Goal: Find specific page/section: Find specific page/section

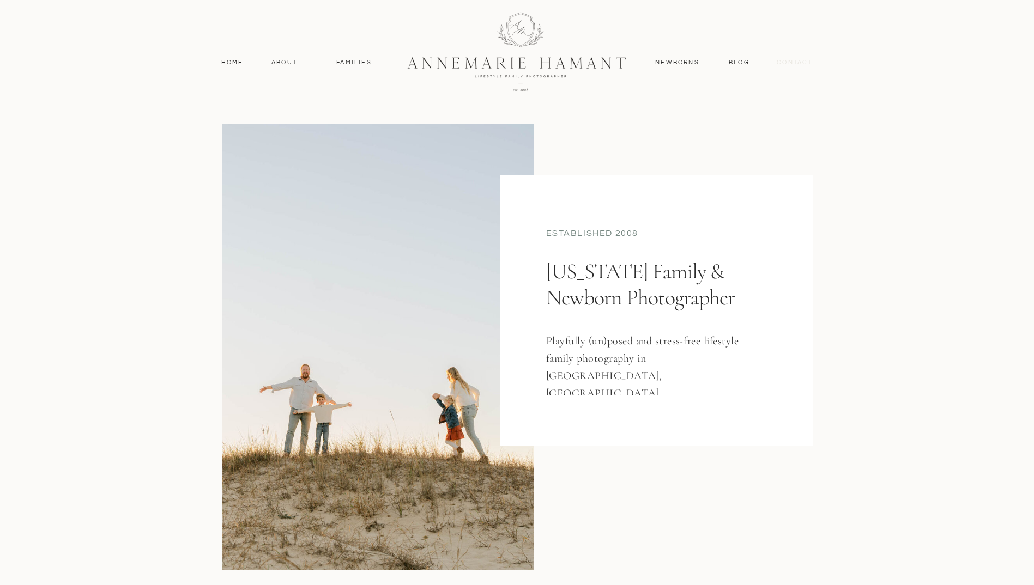
click at [803, 65] on nav "contact" at bounding box center [794, 63] width 47 height 10
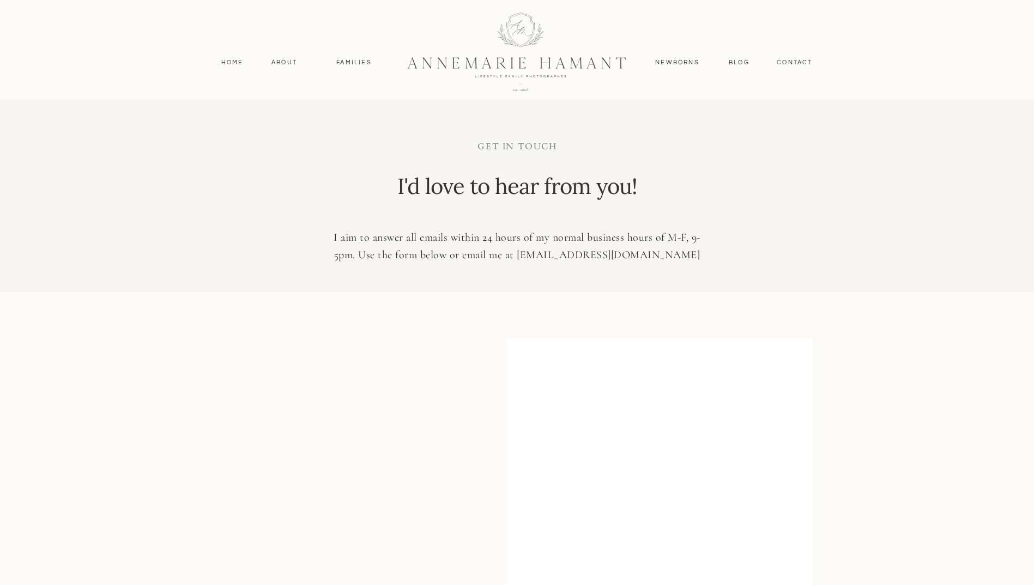
scroll to position [292, 0]
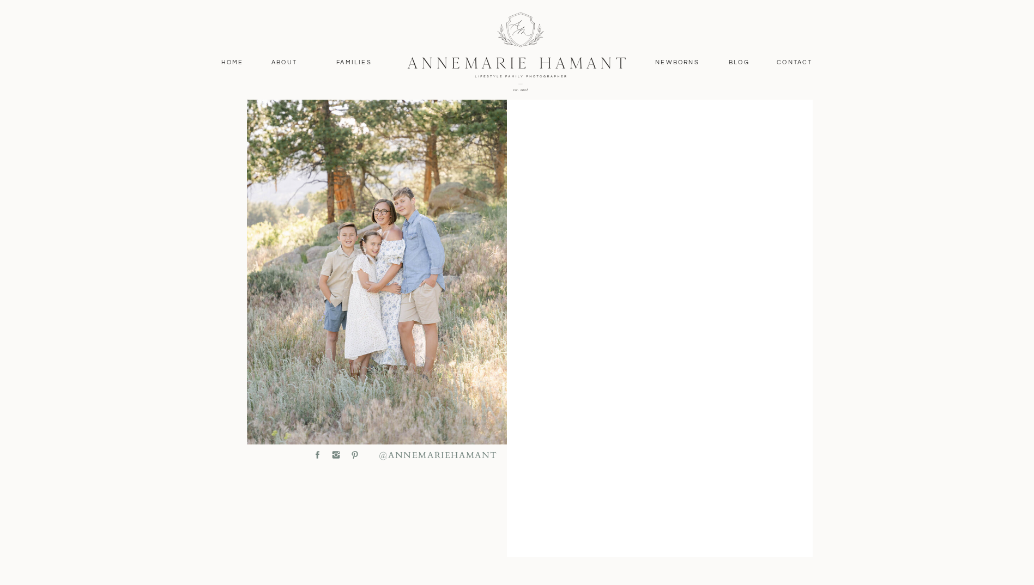
click at [494, 60] on div at bounding box center [517, 50] width 292 height 127
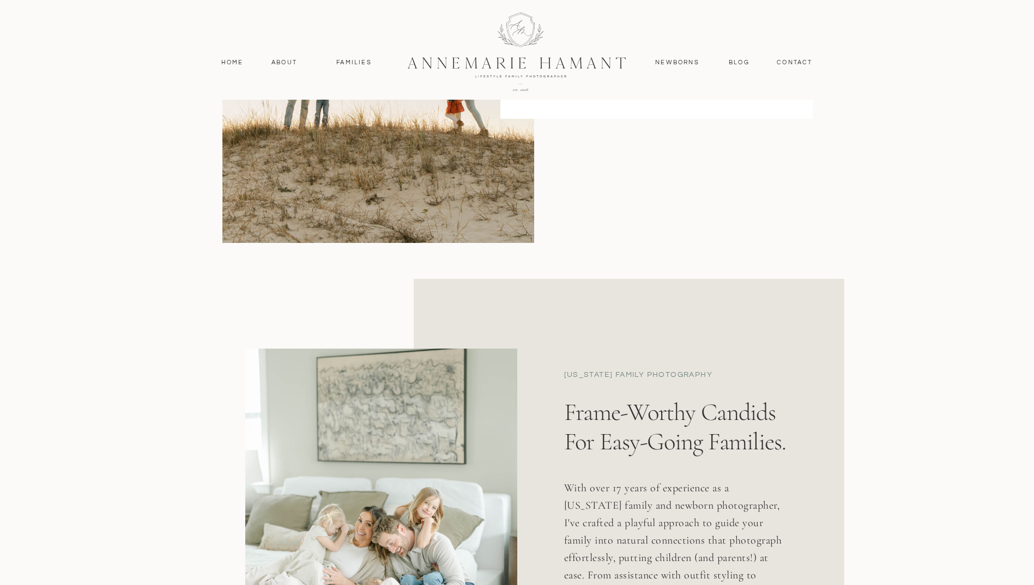
scroll to position [55, 0]
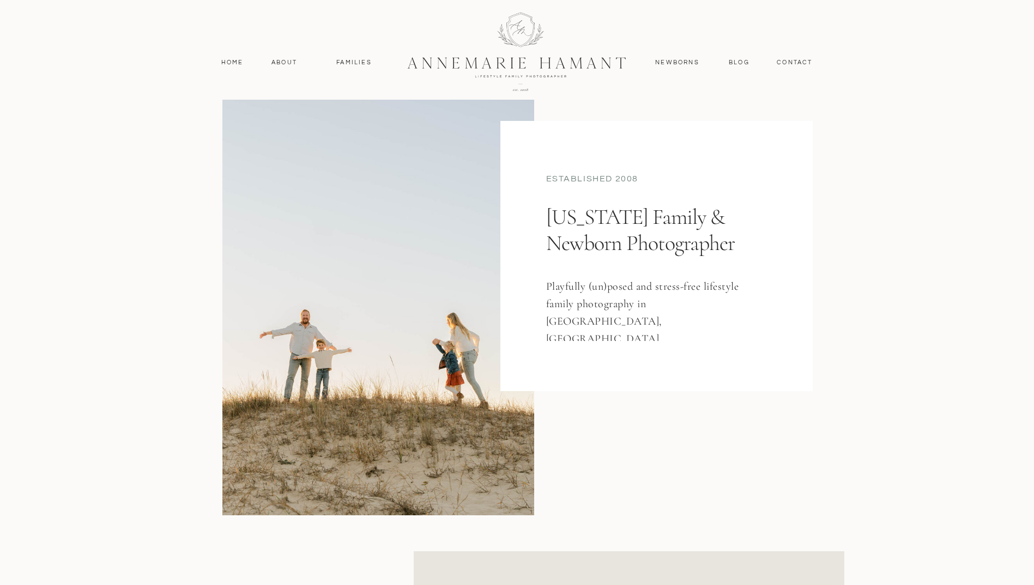
click at [652, 244] on h1 "[US_STATE] Family & Newborn Photographer" at bounding box center [654, 251] width 216 height 94
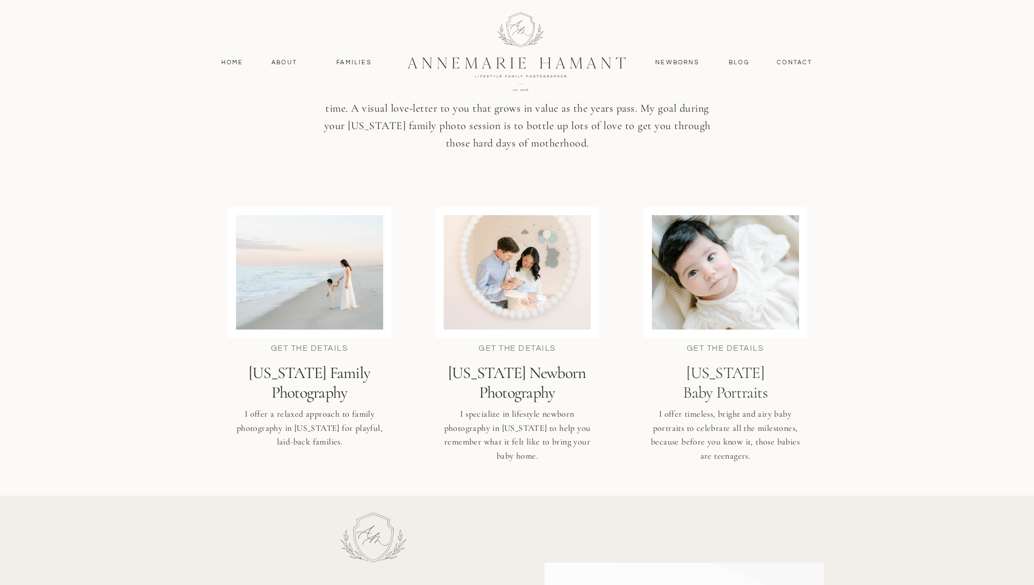
scroll to position [2671, 0]
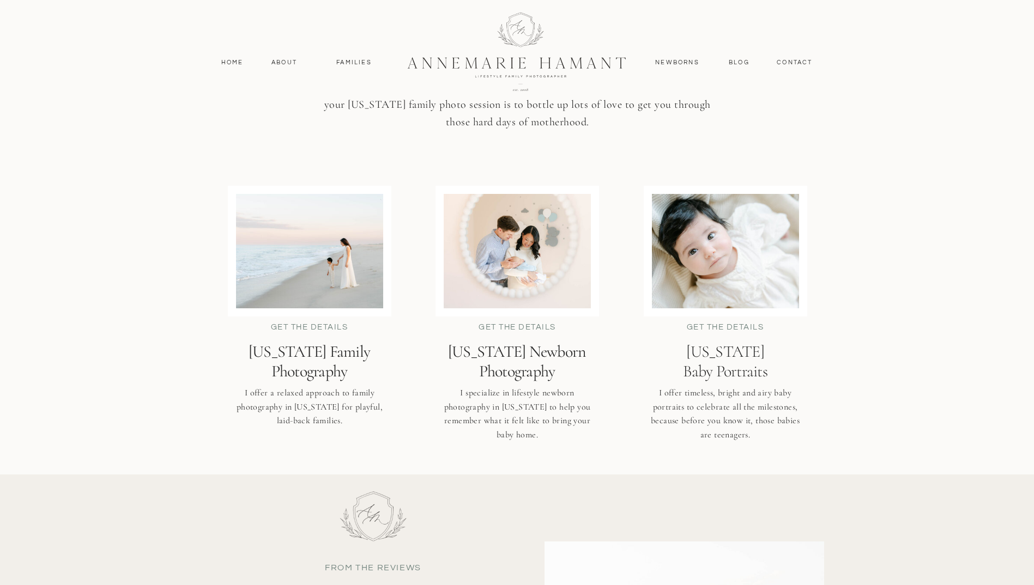
click at [329, 372] on h2 "[US_STATE] Family Photography" at bounding box center [309, 361] width 186 height 39
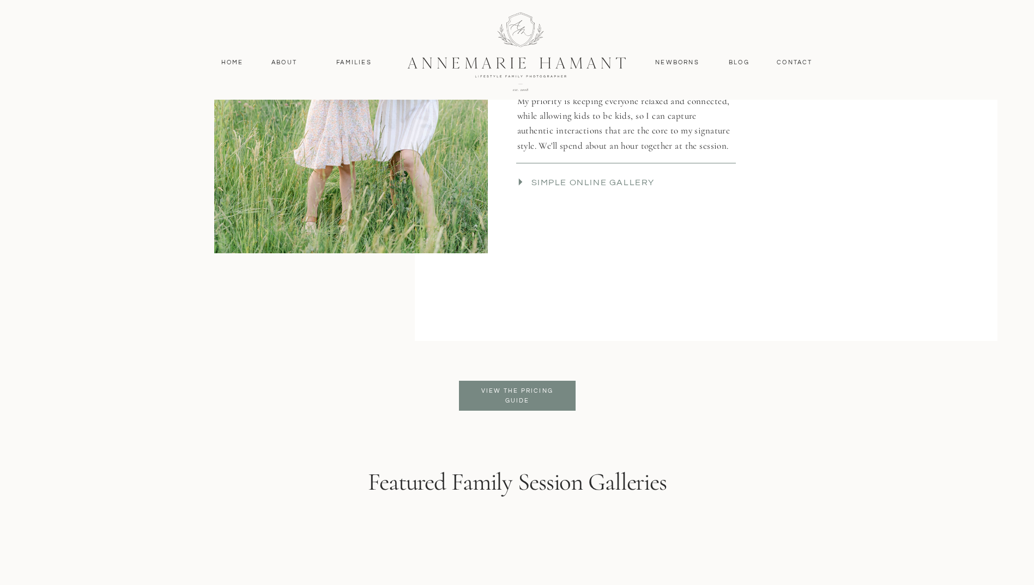
scroll to position [2453, 0]
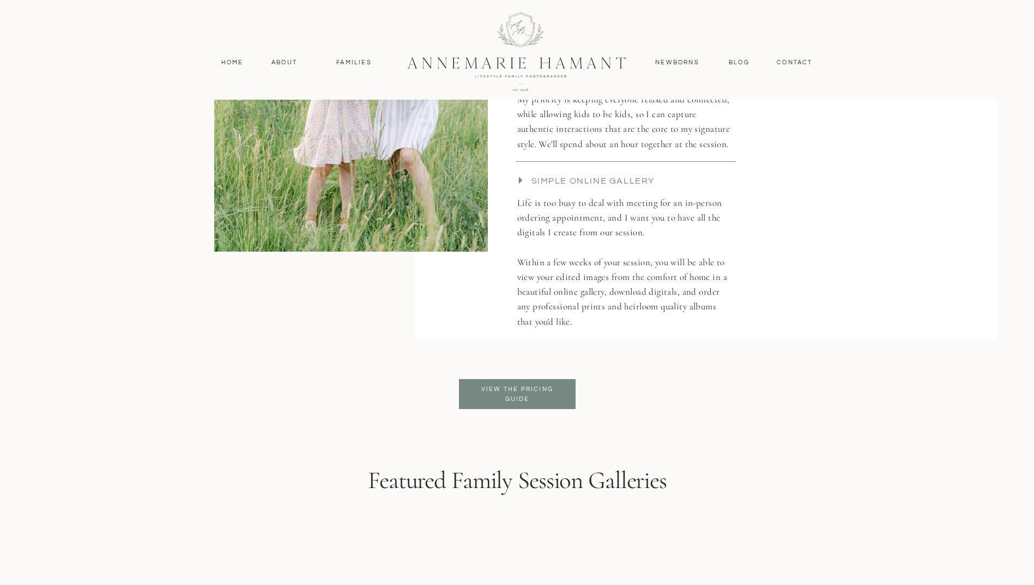
click at [532, 394] on p "View the pricing guide" at bounding box center [517, 395] width 89 height 20
